Goal: Task Accomplishment & Management: Complete application form

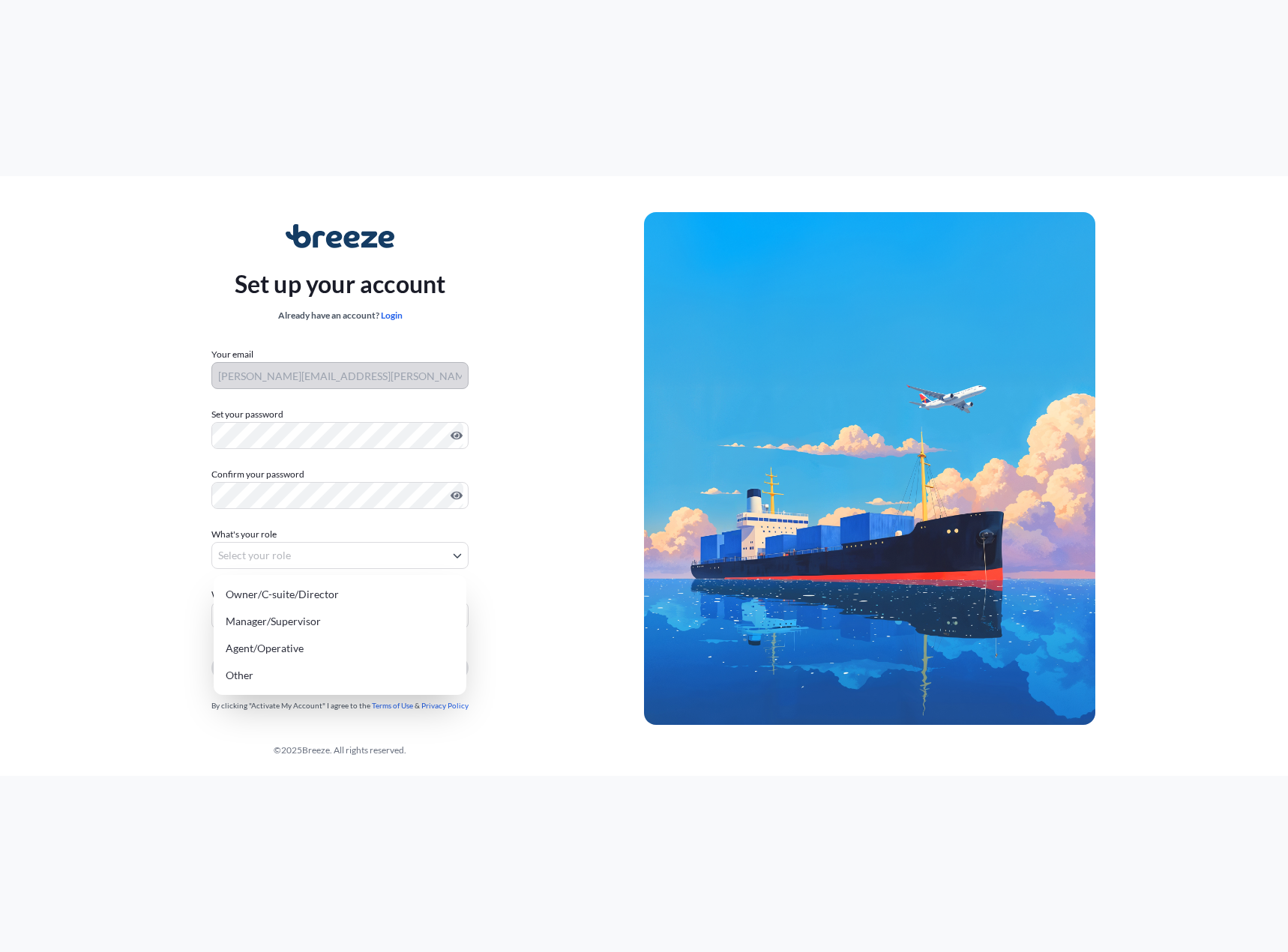
click at [331, 546] on body "Set up your account Already have an account? Login Your email [PERSON_NAME][EMA…" at bounding box center [644, 476] width 1288 height 952
click at [282, 592] on div "Owner/C-suite/Director" at bounding box center [340, 595] width 240 height 27
select select "owner/c-suite/director"
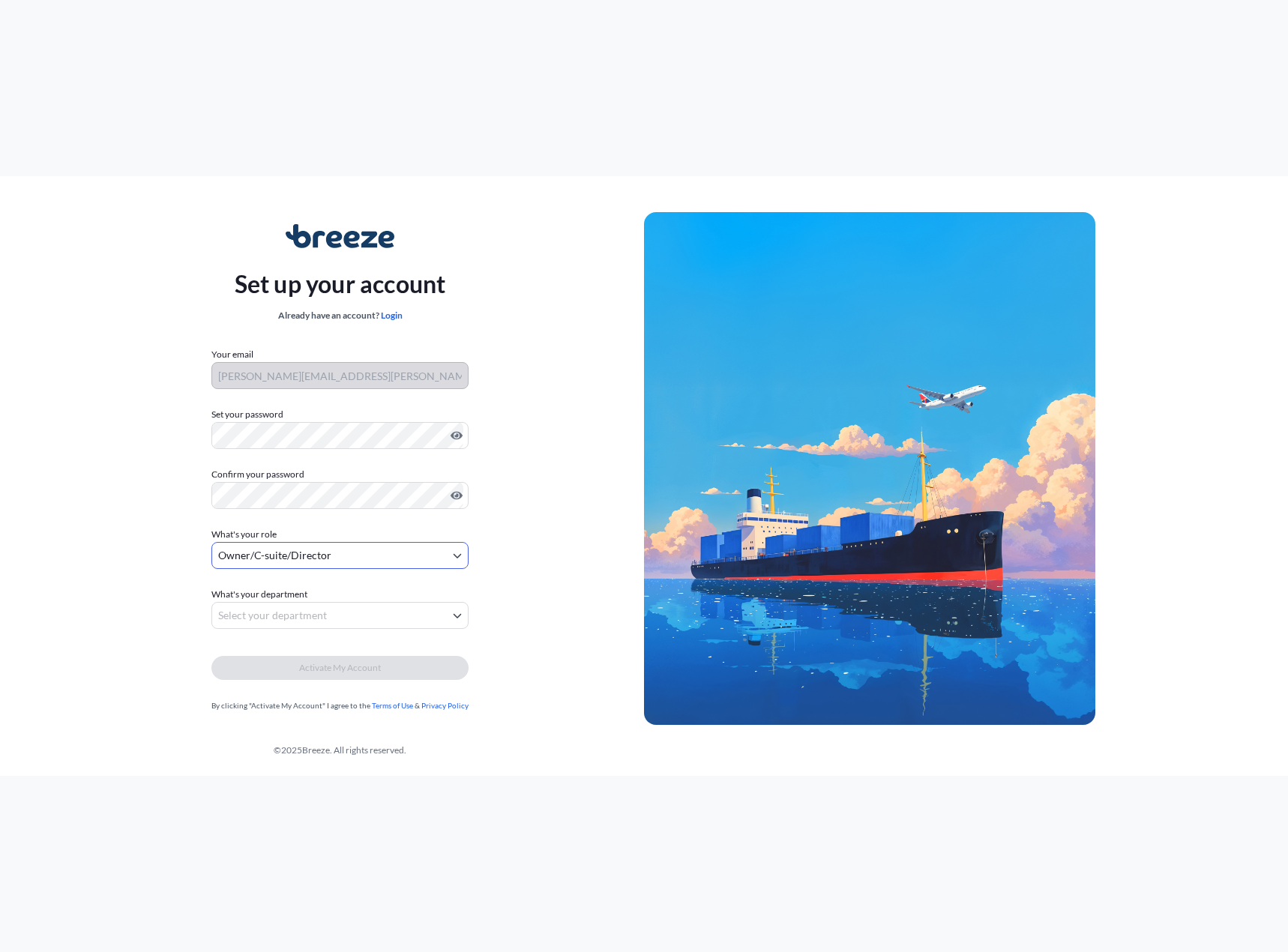
click at [266, 611] on body "Set up your account Already have an account? Login Your email [PERSON_NAME][EMA…" at bounding box center [644, 476] width 1288 height 952
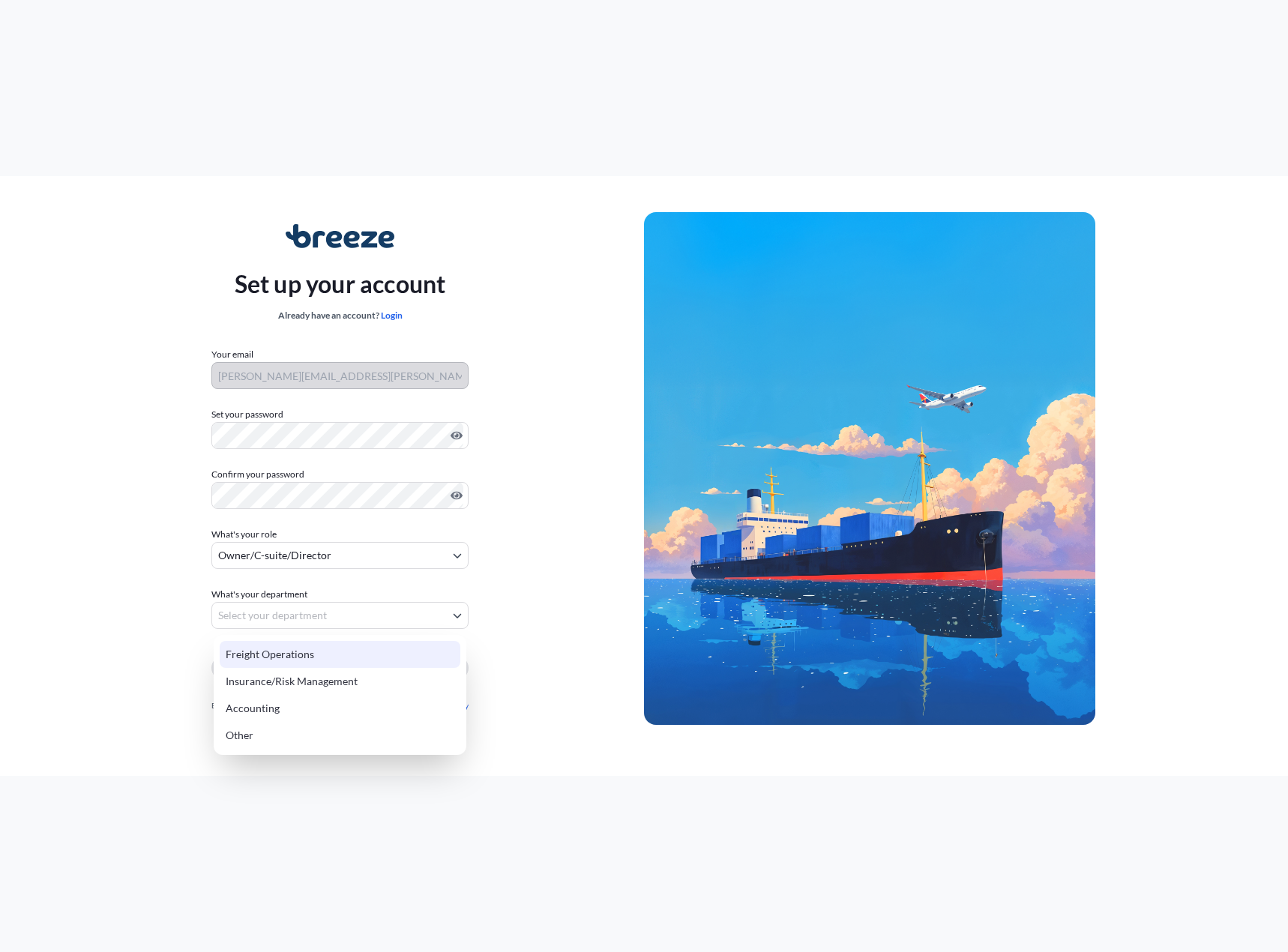
click at [300, 655] on div "Freight Operations" at bounding box center [340, 654] width 240 height 27
select select "freight operations"
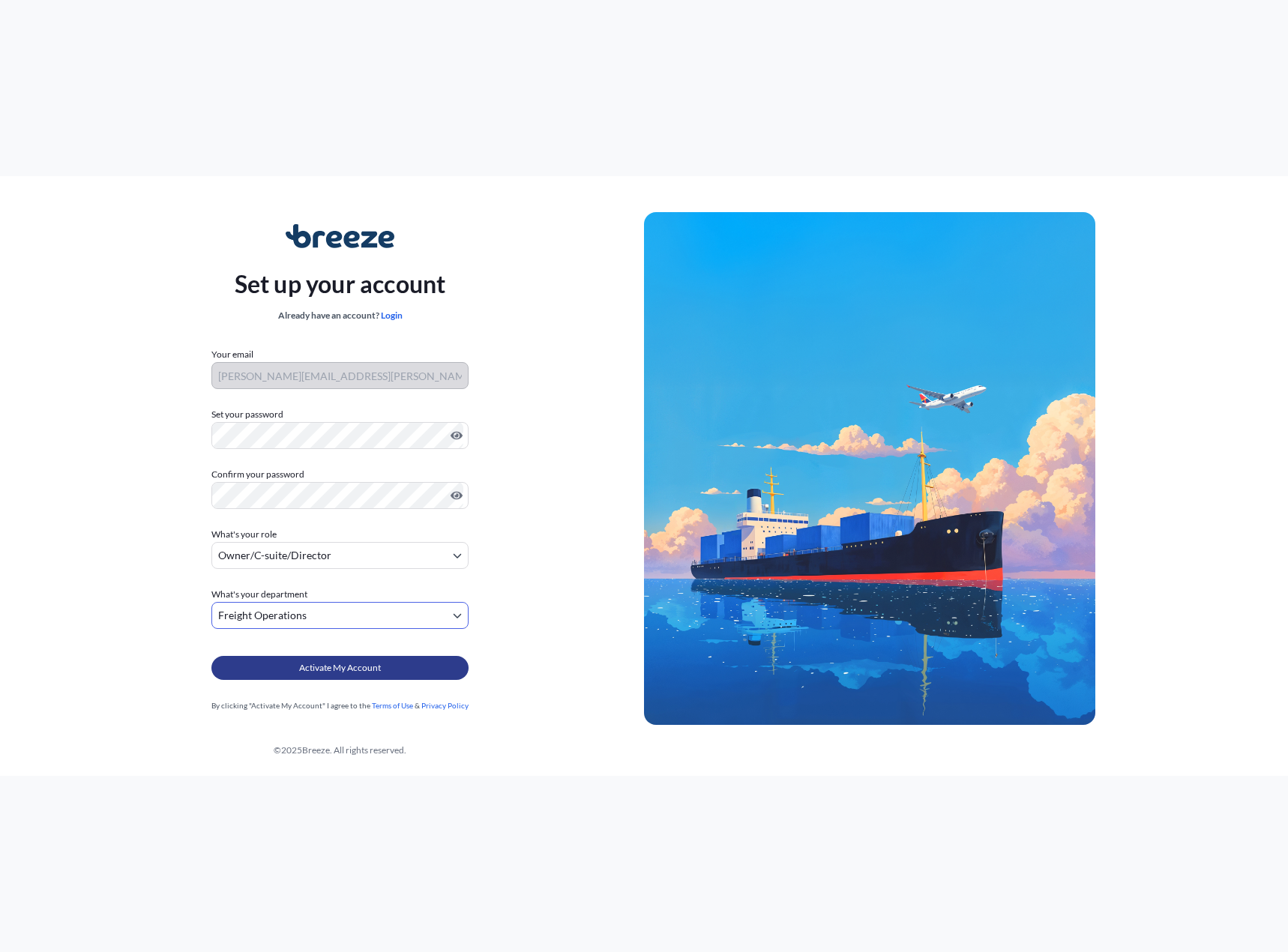
click at [306, 670] on span "Activate My Account" at bounding box center [339, 668] width 82 height 15
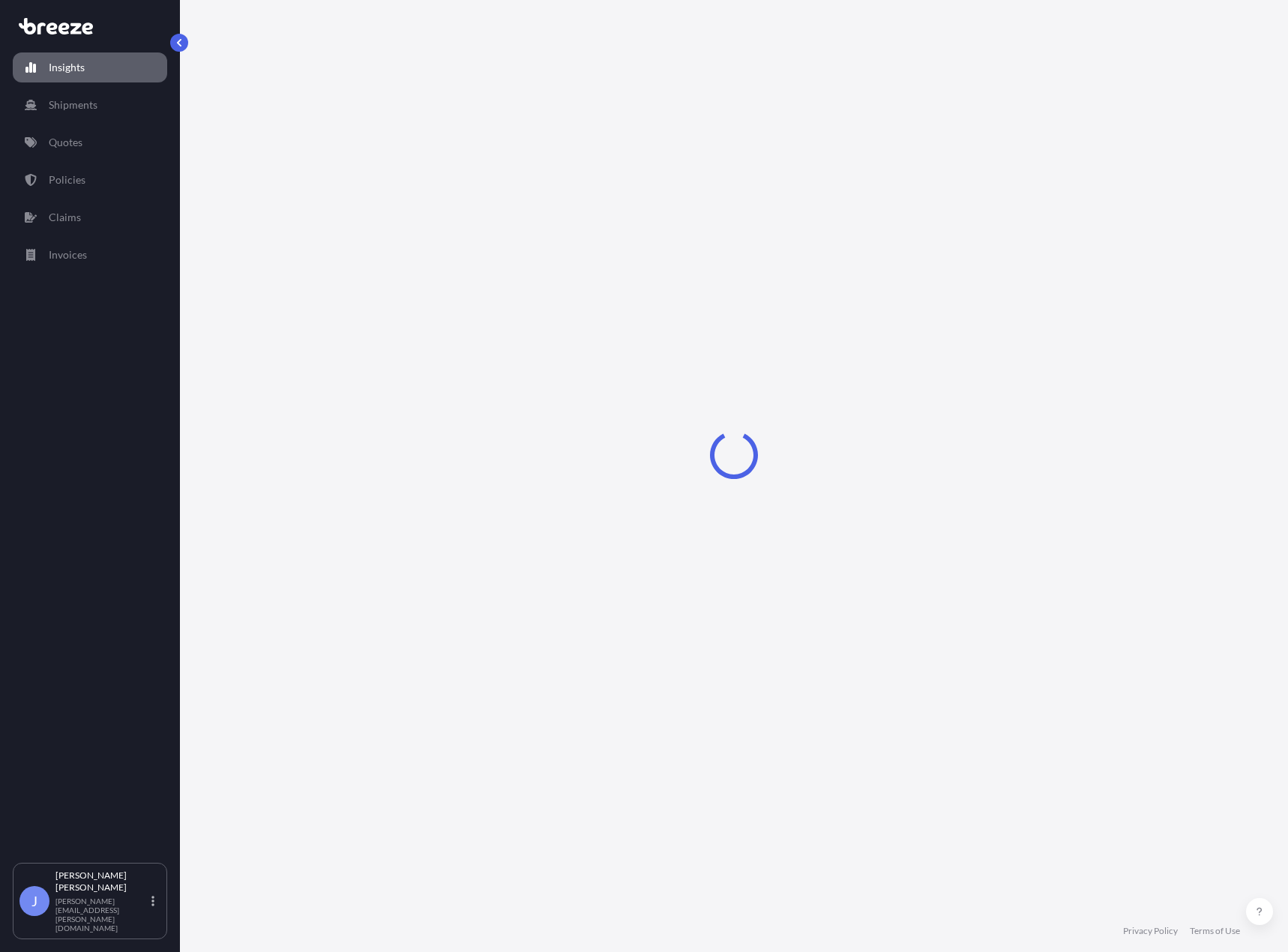
select select "2025"
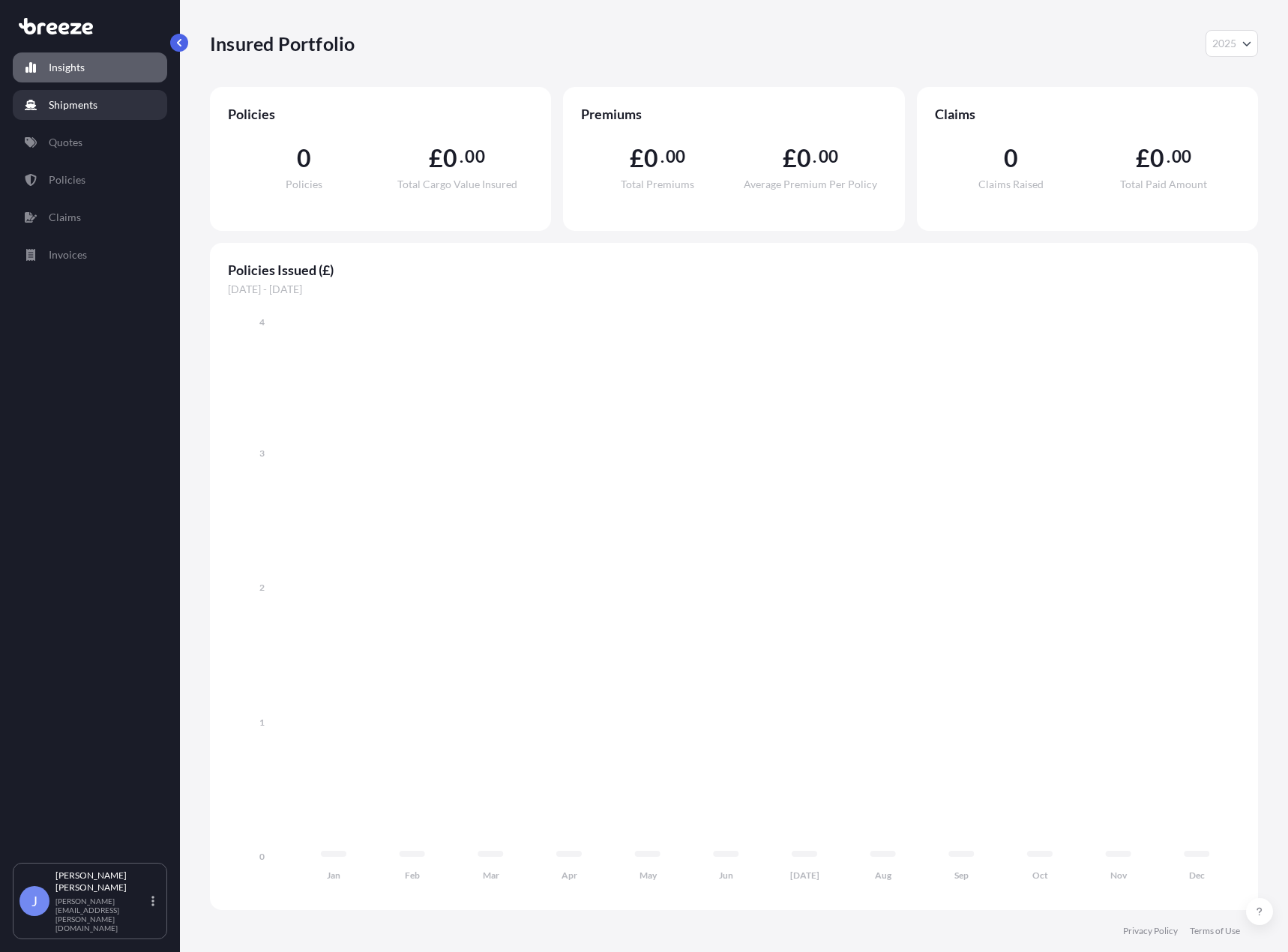
click at [93, 117] on link "Shipments" at bounding box center [90, 104] width 154 height 30
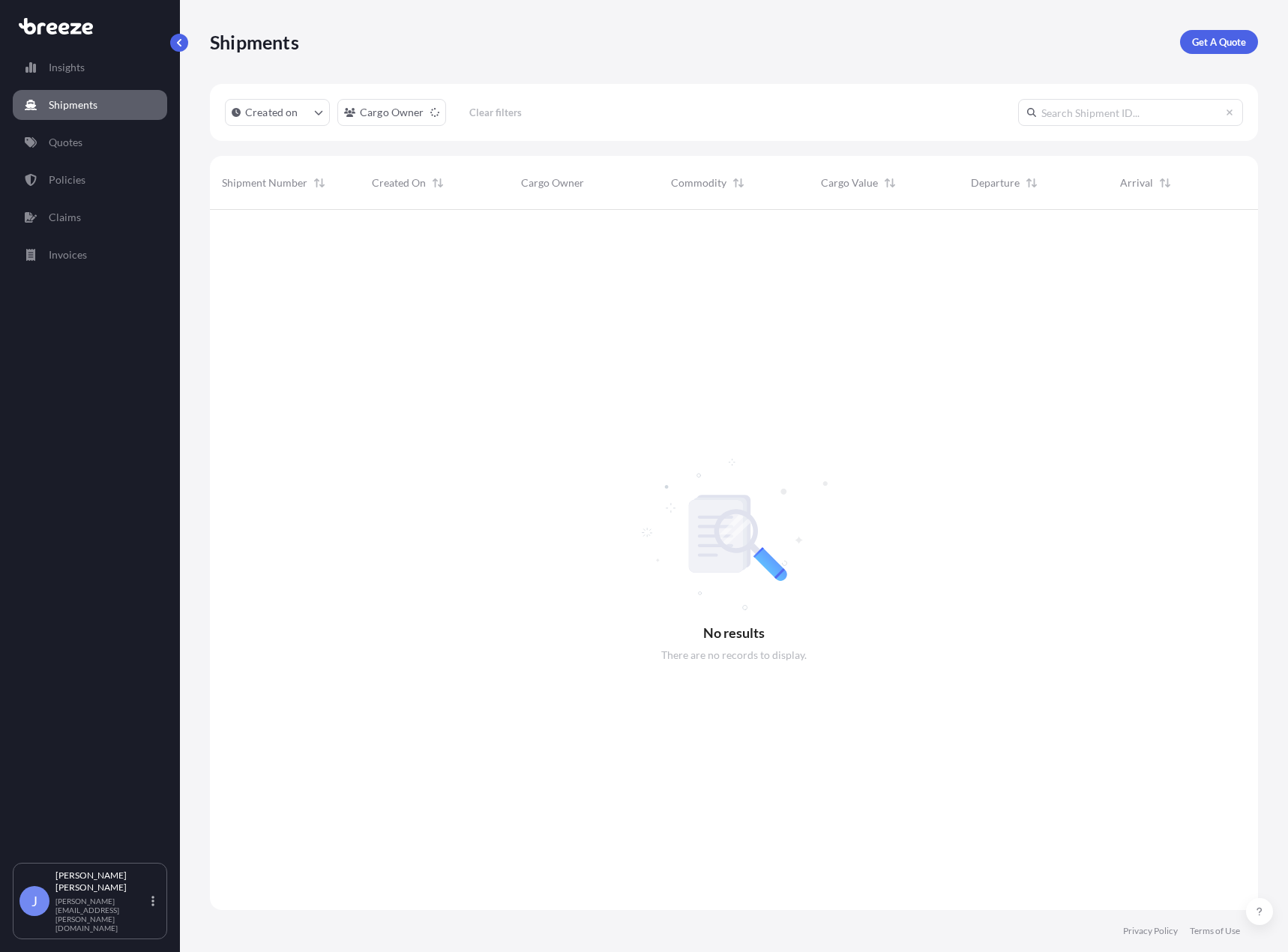
scroll to position [743, 1037]
click at [93, 148] on link "Quotes" at bounding box center [90, 142] width 154 height 30
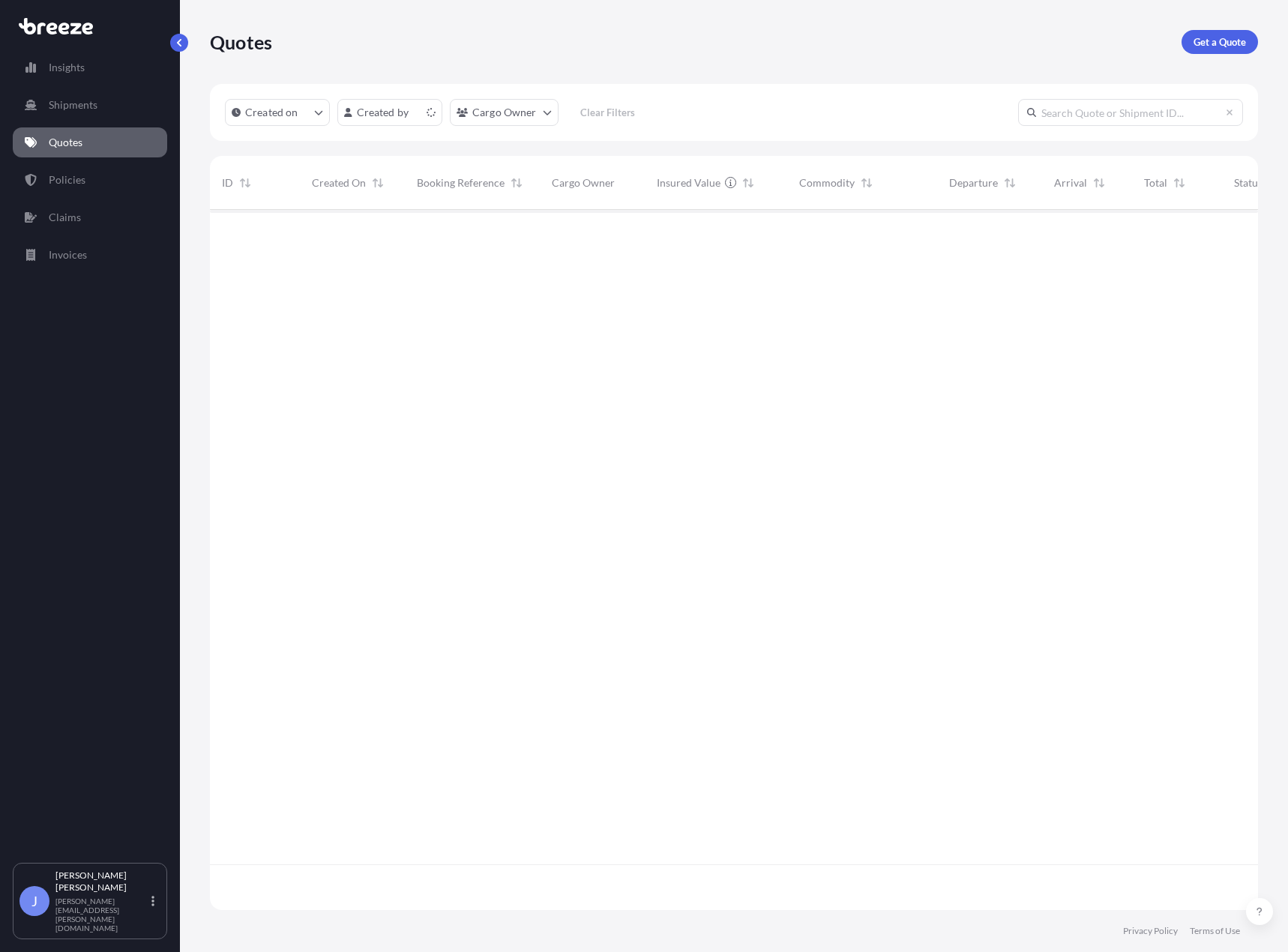
scroll to position [697, 1037]
click at [464, 237] on span "CAR2501713" at bounding box center [448, 234] width 64 height 15
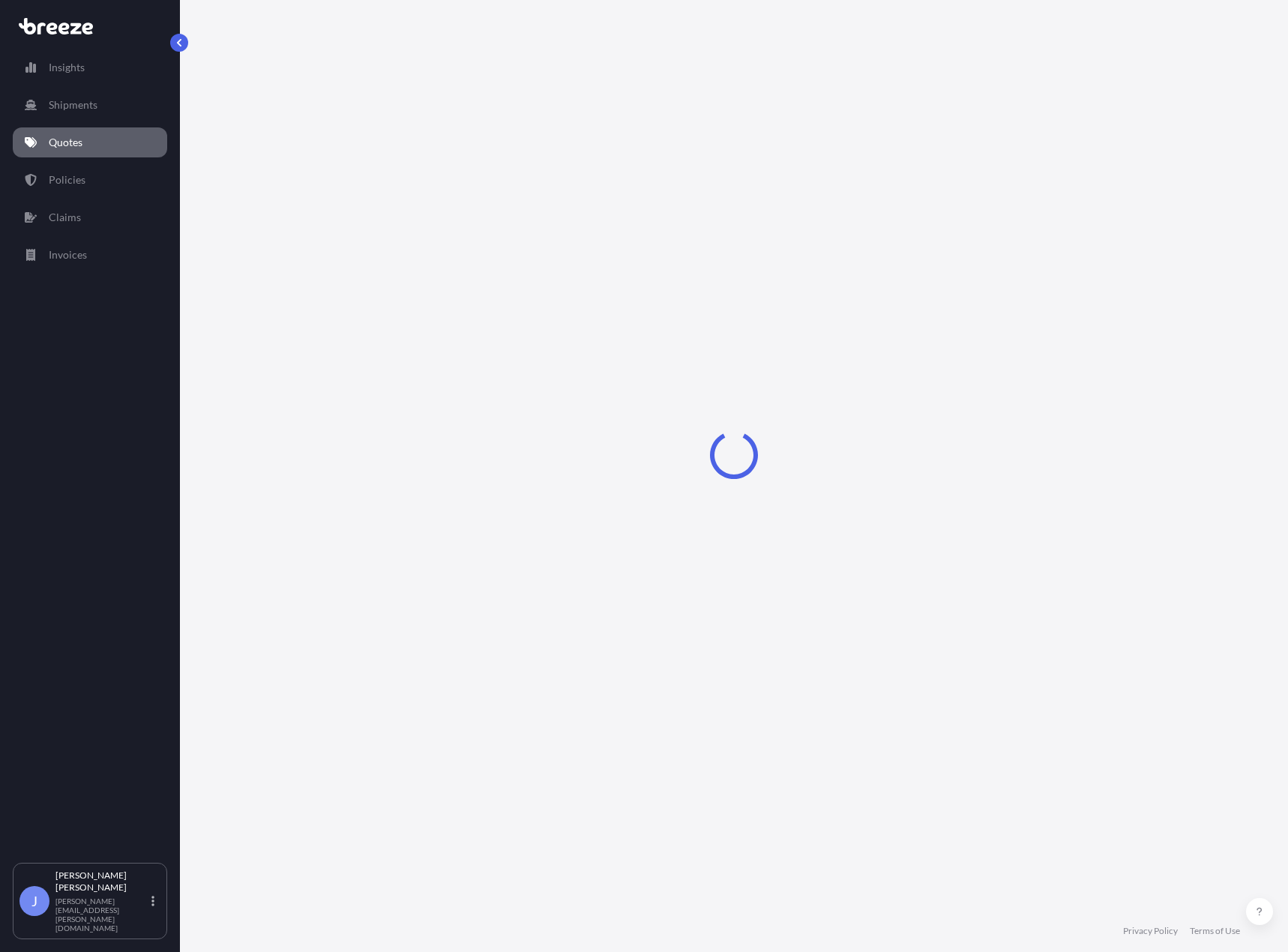
select select "Road"
select select "Sea"
select select "Road"
select select "1"
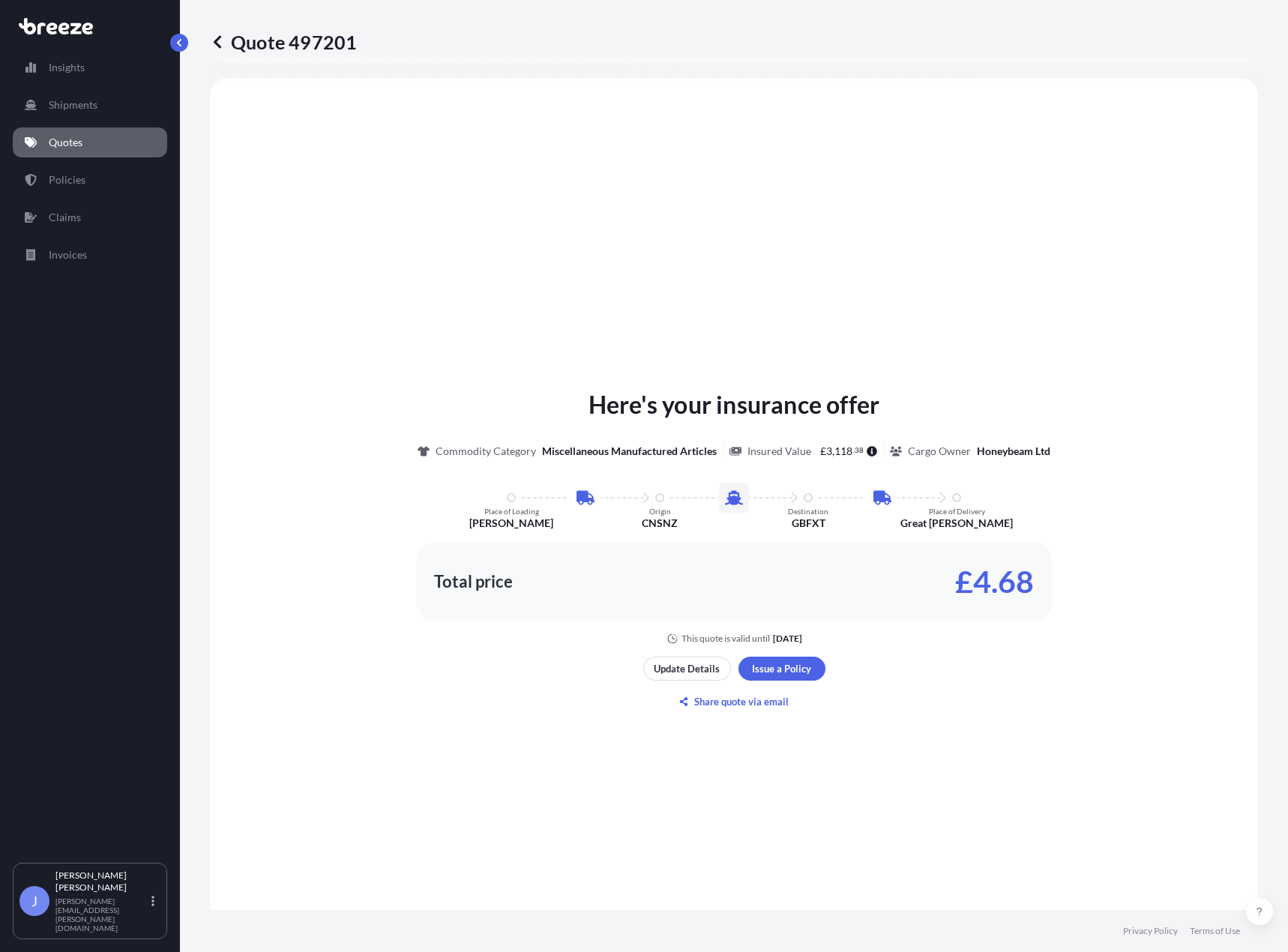
scroll to position [600, 0]
